Goal: Task Accomplishment & Management: Manage account settings

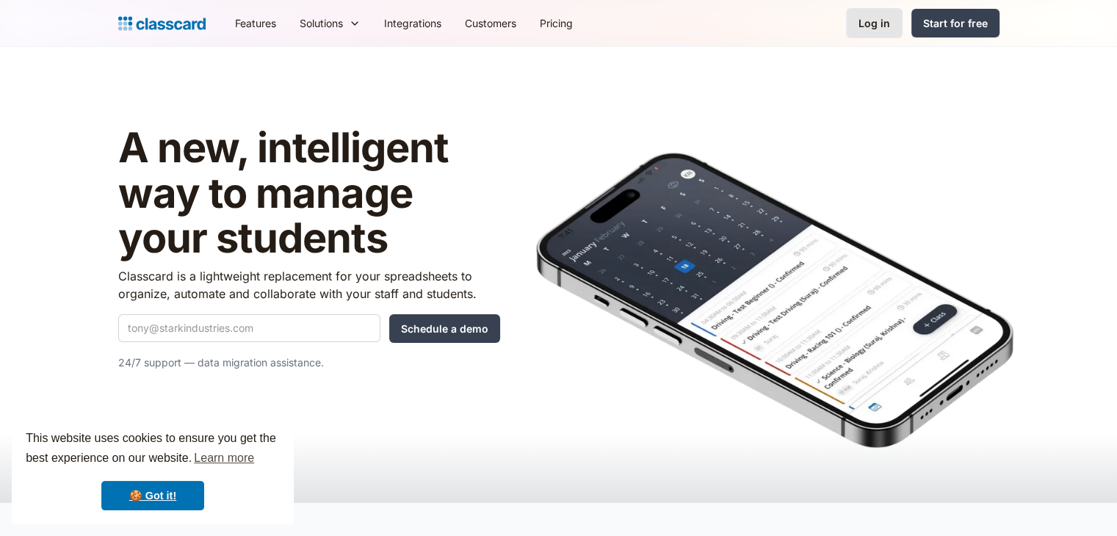
click at [884, 21] on div "Log in" at bounding box center [874, 22] width 32 height 15
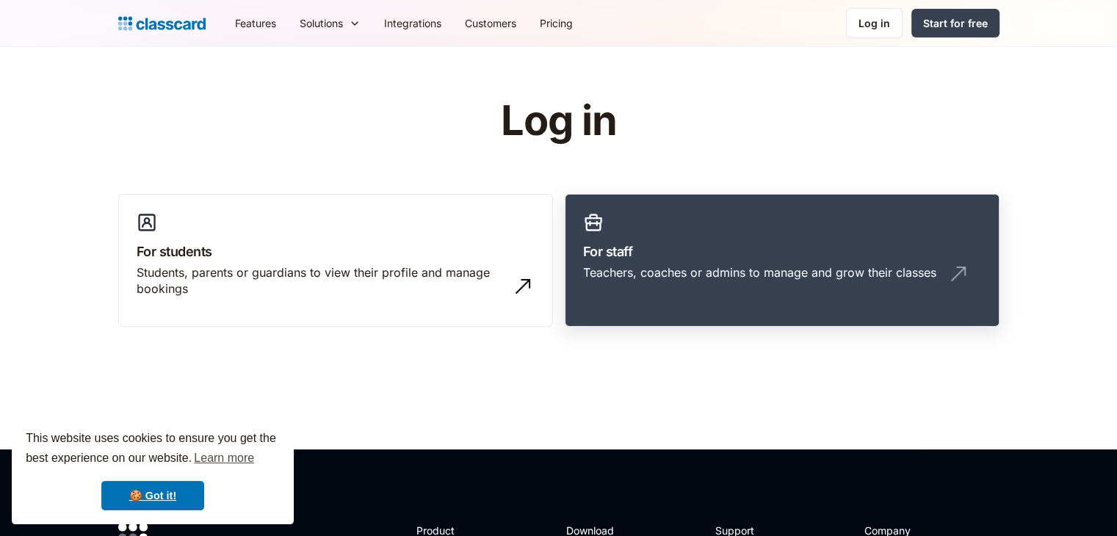
click at [648, 246] on h3 "For staff" at bounding box center [782, 252] width 398 height 20
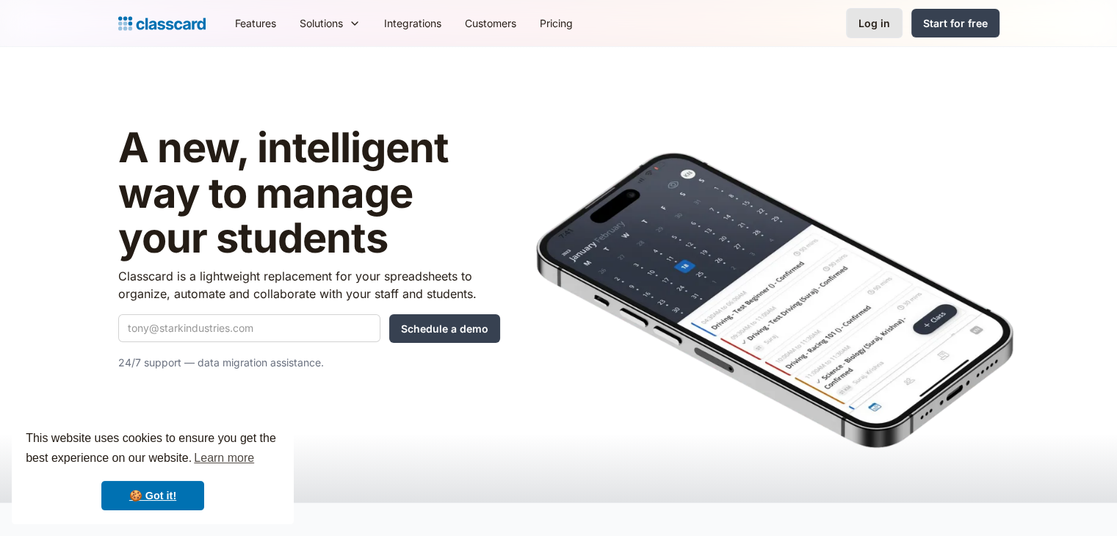
click at [868, 30] on div "Log in" at bounding box center [874, 22] width 32 height 15
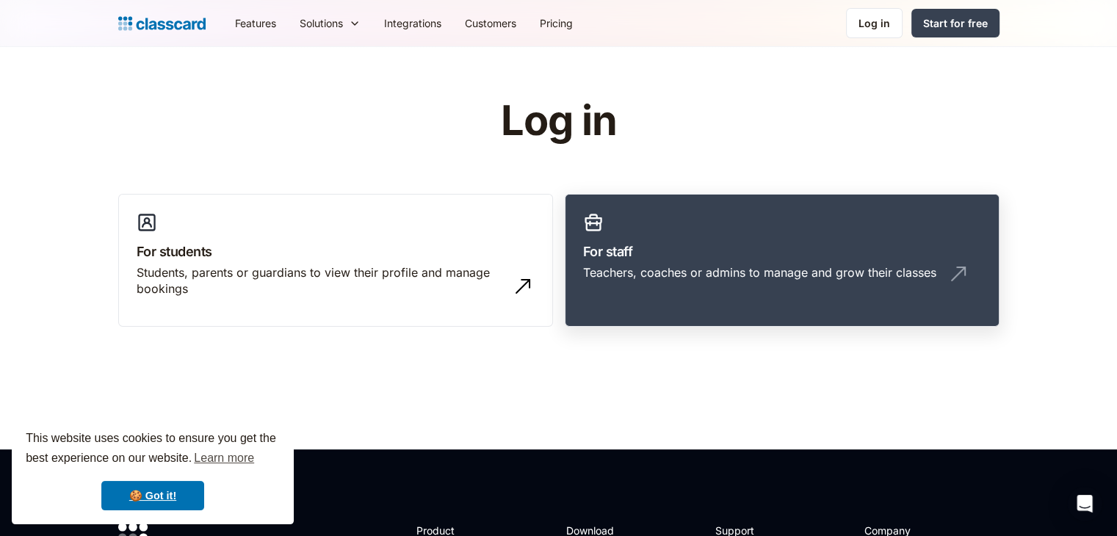
click at [738, 255] on h3 "For staff" at bounding box center [782, 252] width 398 height 20
